Goal: Task Accomplishment & Management: Manage account settings

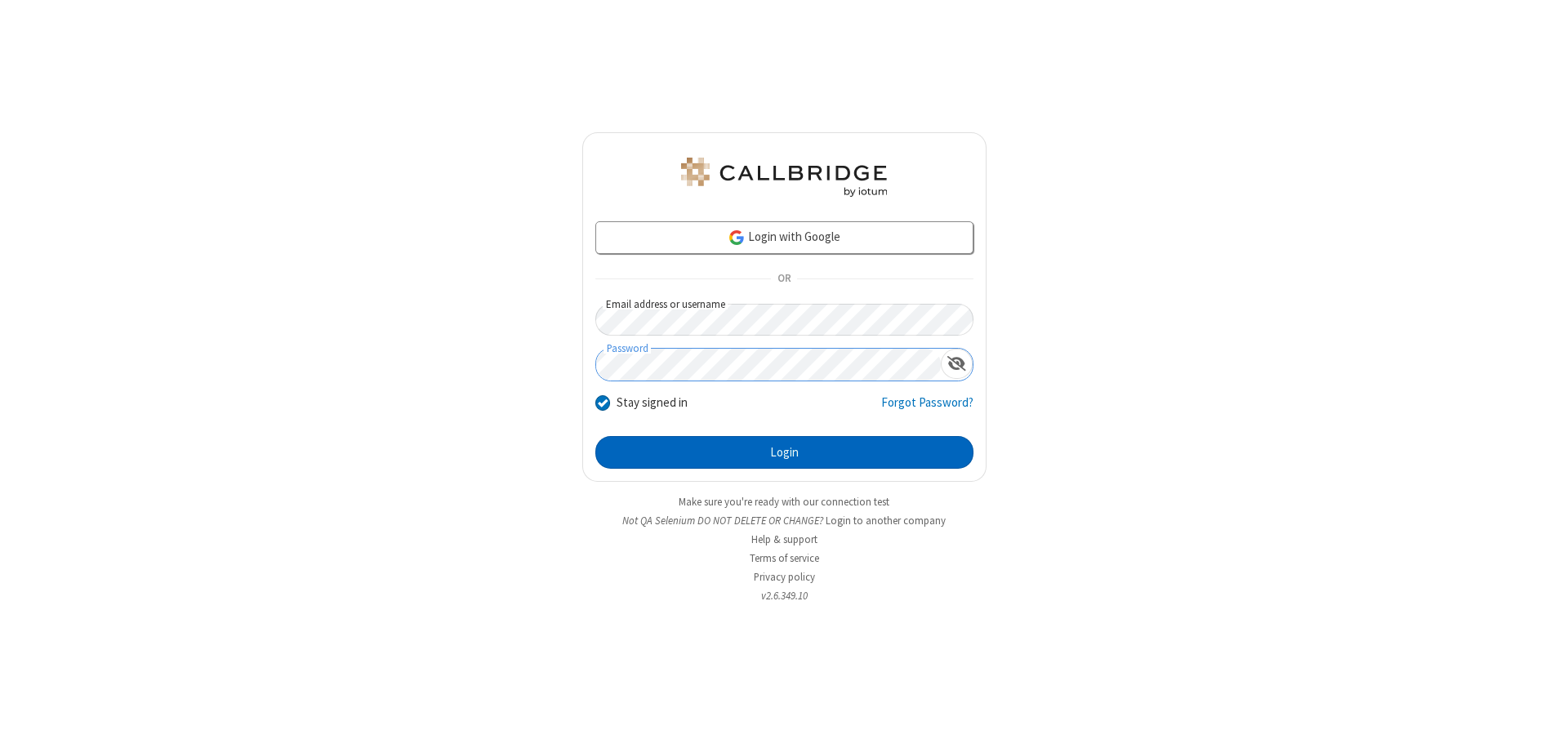
click at [784, 453] on button "Login" at bounding box center [784, 452] width 378 height 33
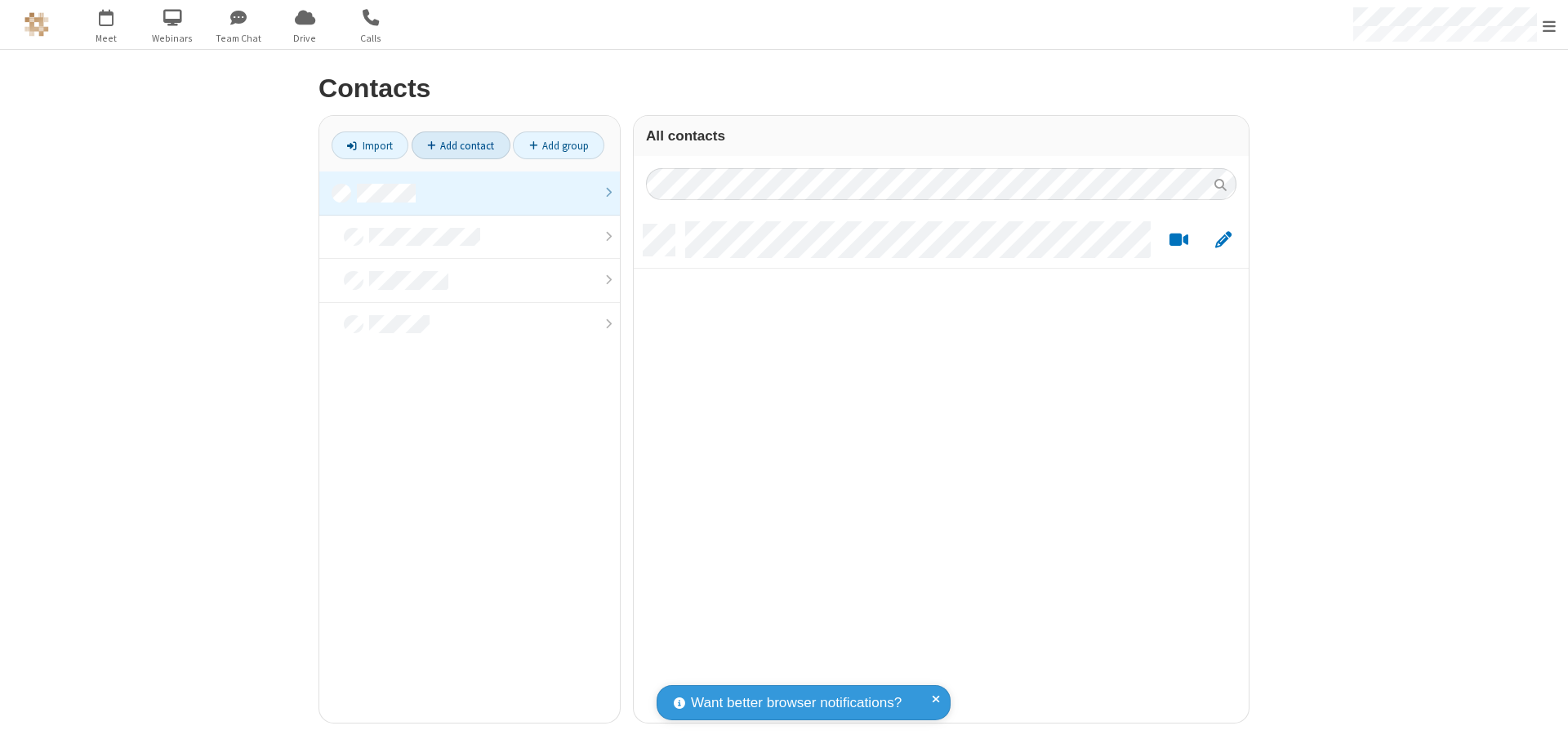
click at [470, 192] on link at bounding box center [470, 193] width 301 height 44
click at [460, 145] on link "Add contact" at bounding box center [460, 144] width 99 height 27
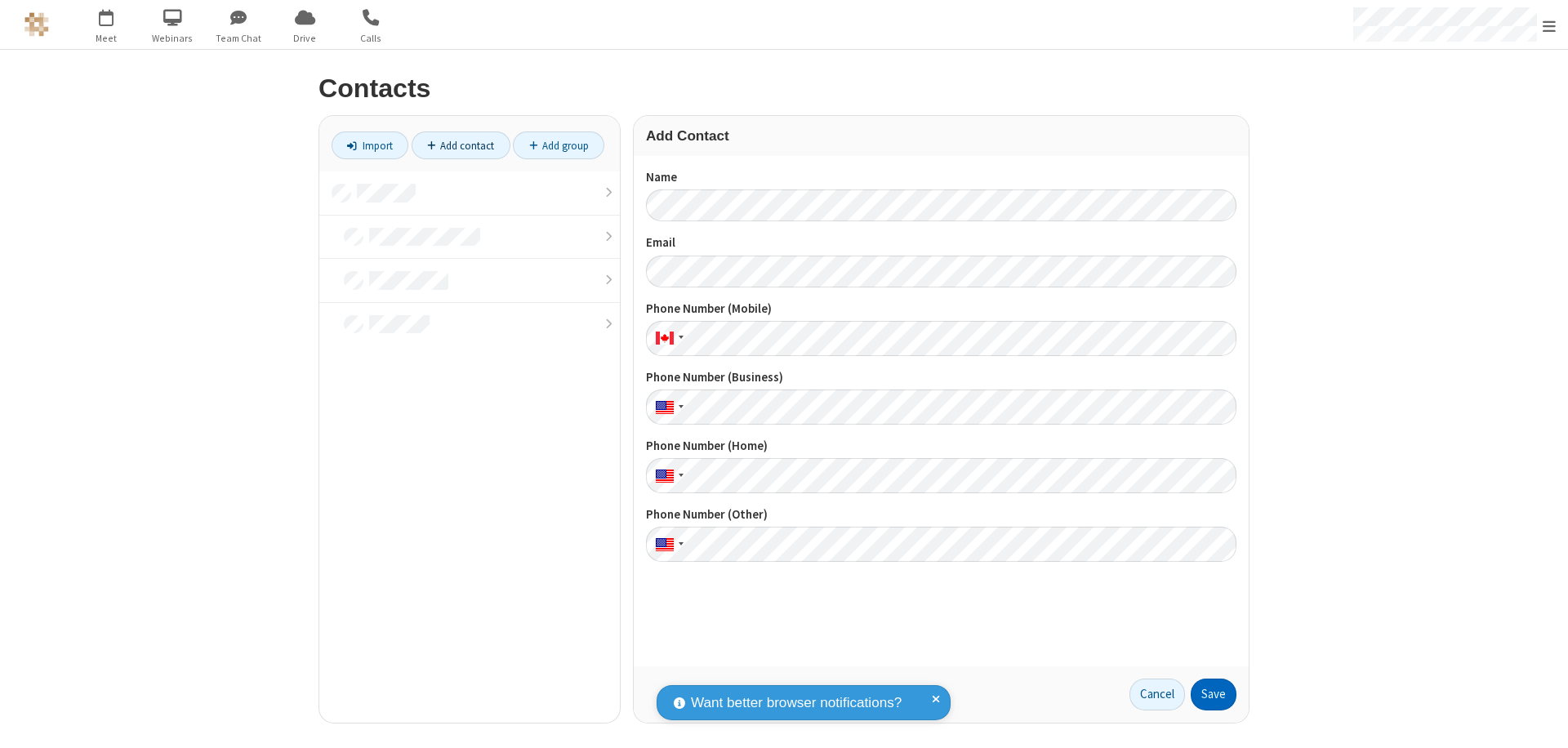
click at [1213, 694] on button "Save" at bounding box center [1213, 695] width 45 height 33
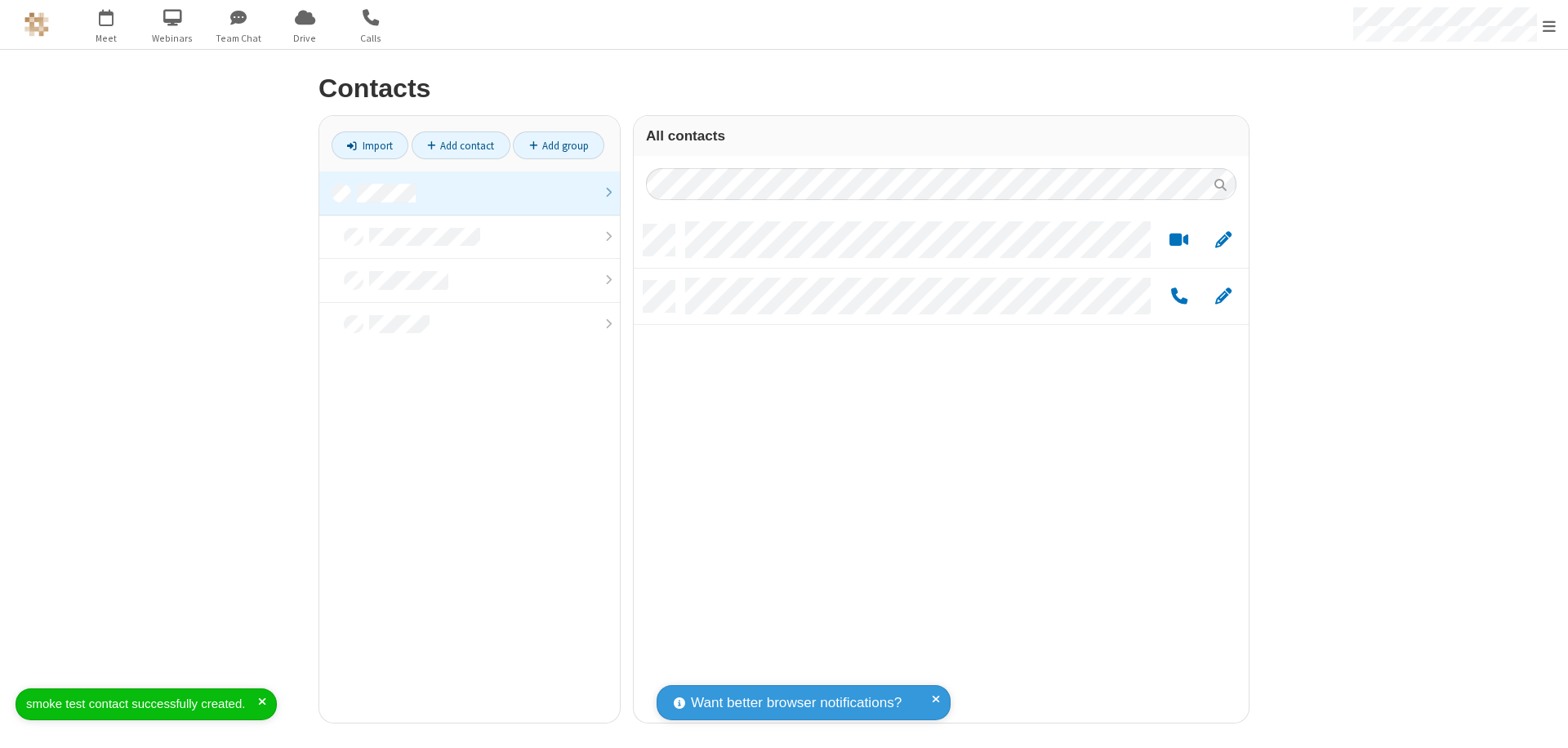
scroll to position [498, 602]
click at [460, 145] on link "Add contact" at bounding box center [460, 144] width 99 height 27
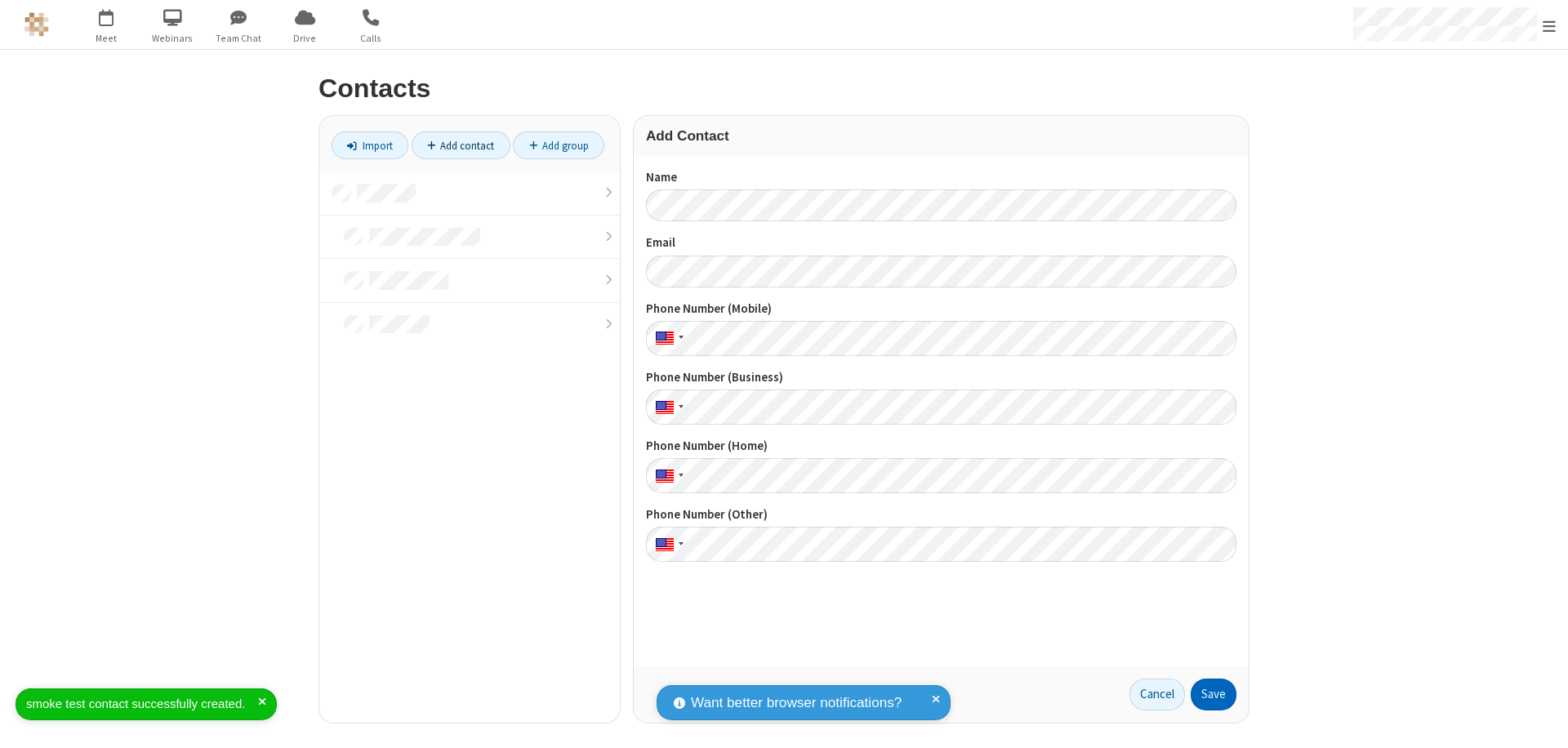
click at [1213, 694] on button "Save" at bounding box center [1213, 695] width 45 height 33
